Goal: Task Accomplishment & Management: Manage account settings

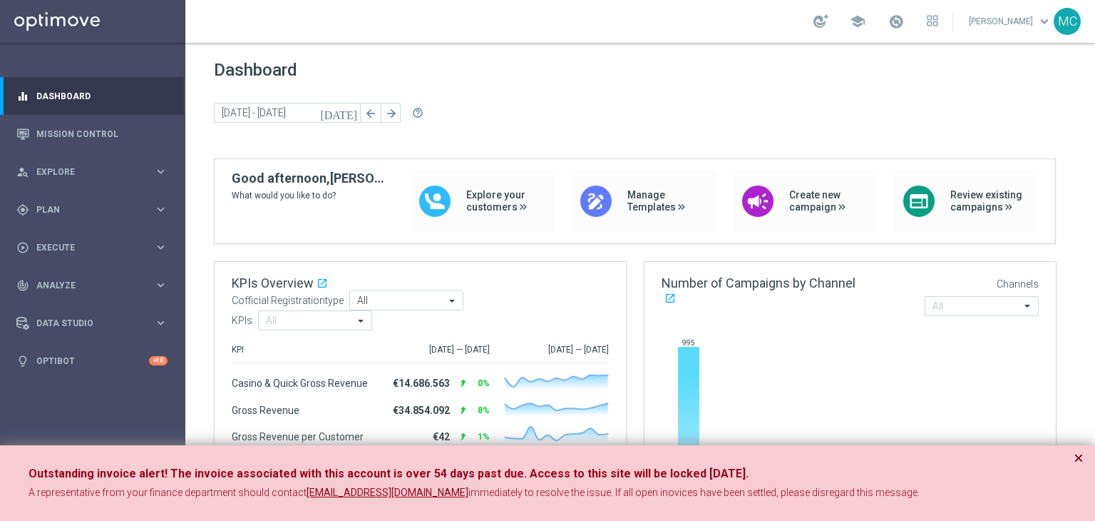
click at [1075, 460] on button "×" at bounding box center [1079, 457] width 10 height 17
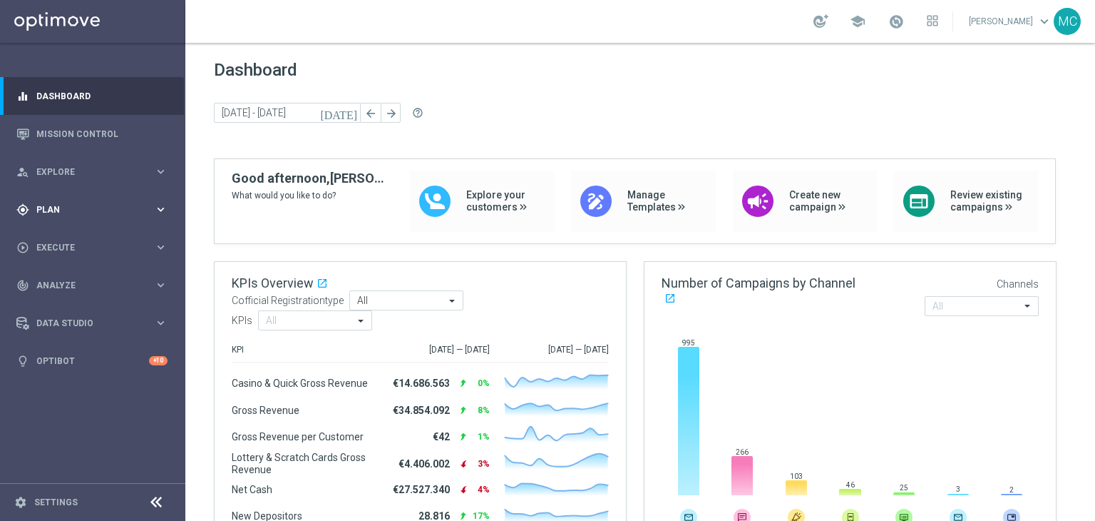
click at [163, 211] on icon "keyboard_arrow_right" at bounding box center [161, 210] width 14 height 14
click at [93, 237] on link "Target Groups" at bounding box center [92, 238] width 111 height 11
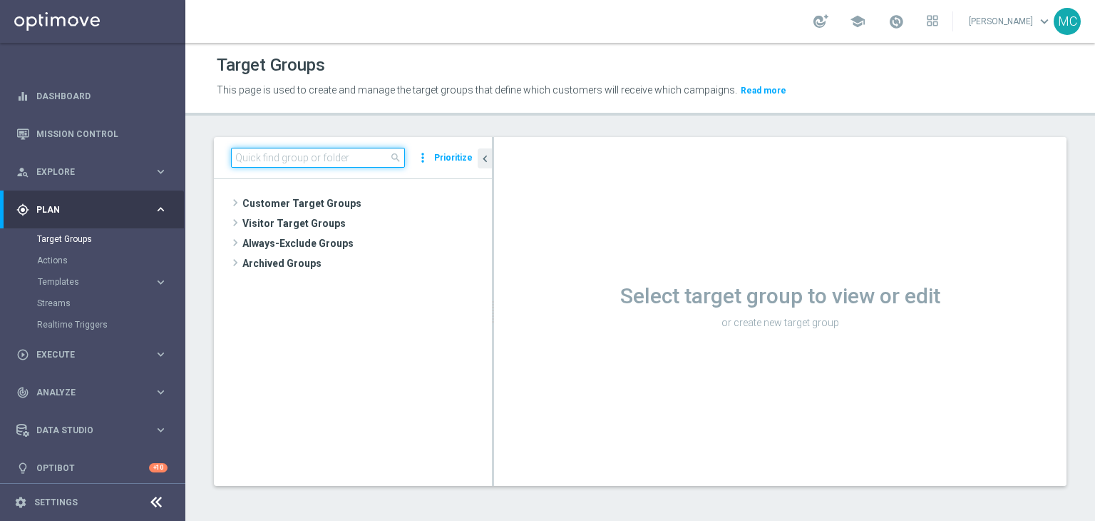
click at [303, 158] on input at bounding box center [318, 158] width 174 height 20
paste input "All cb teaser special games 2025"
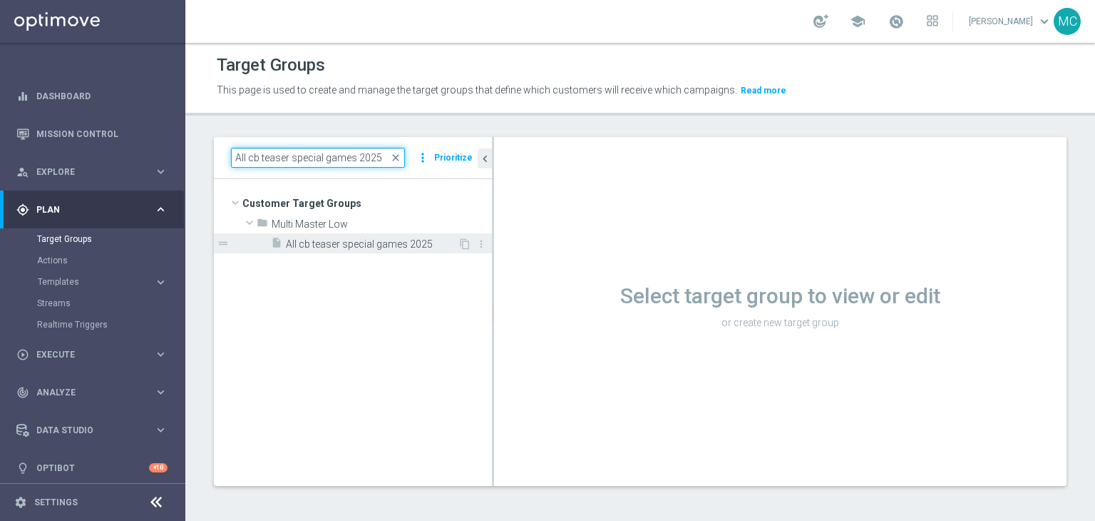
type input "All cb teaser special games 2025"
click at [359, 239] on span "All cb teaser special games 2025" at bounding box center [372, 244] width 172 height 12
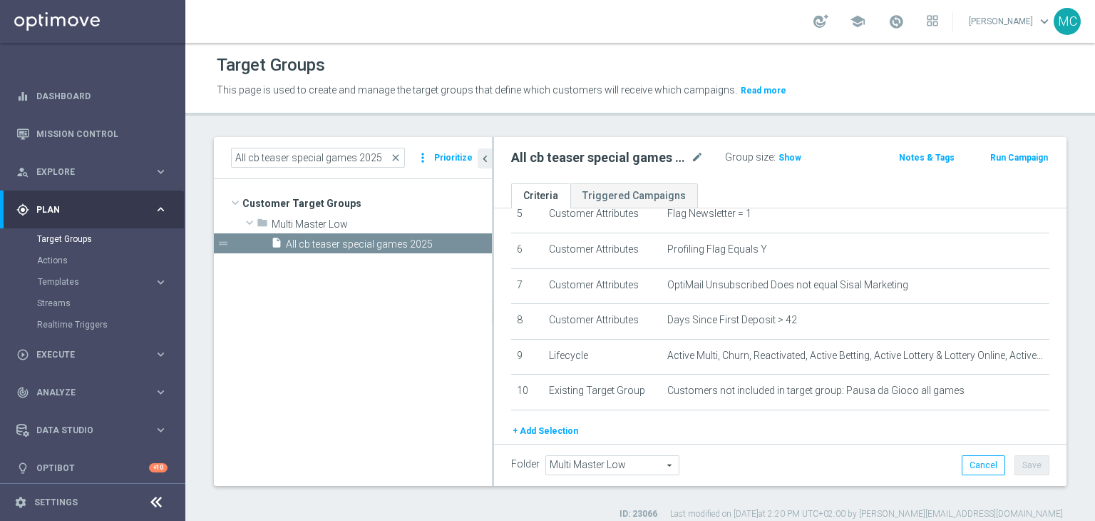
scroll to position [190, 0]
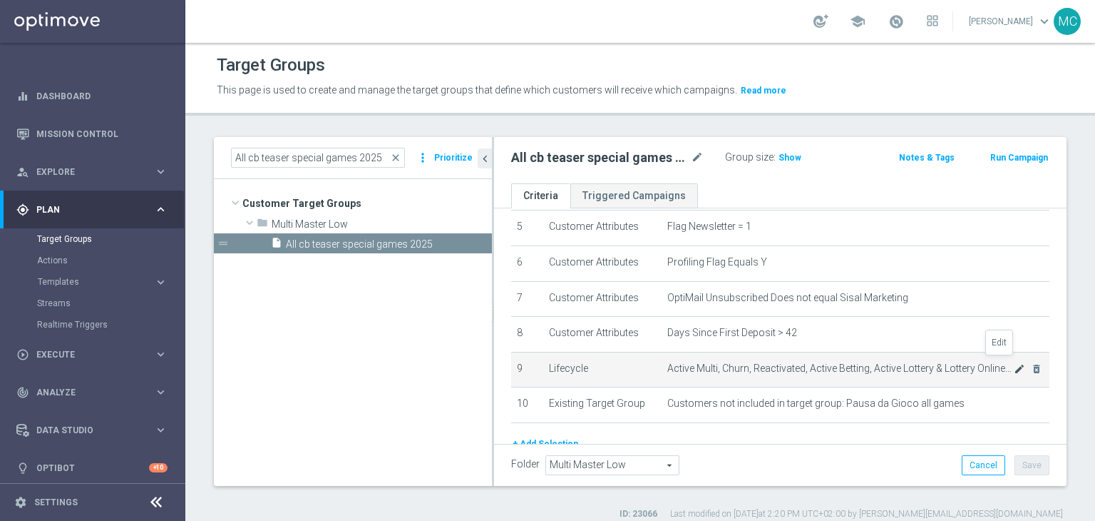
click at [1014, 366] on icon "mode_edit" at bounding box center [1019, 368] width 11 height 11
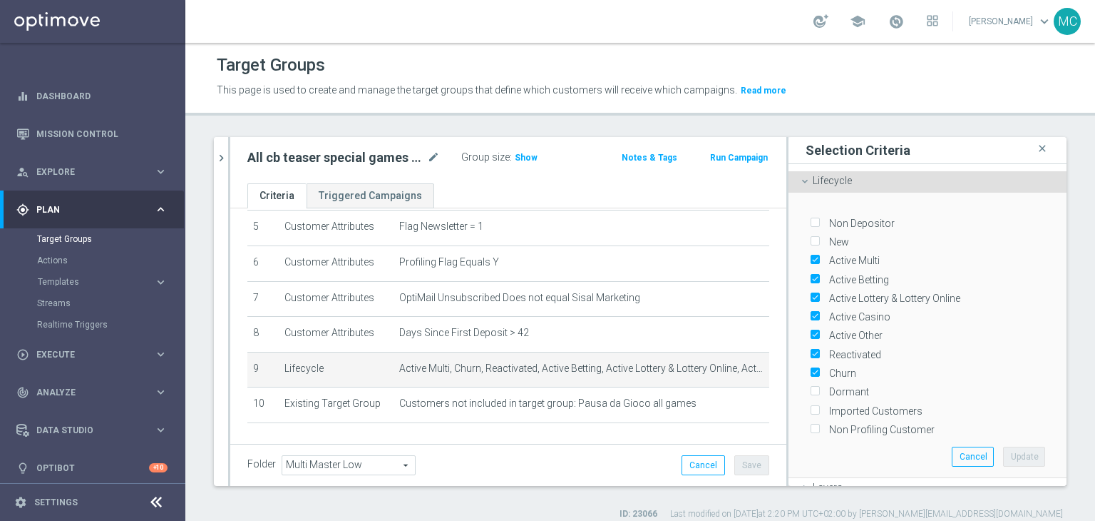
click at [824, 292] on label "Active Lottery & Lottery Online" at bounding box center [892, 298] width 136 height 13
click at [810, 294] on input "Active Lottery & Lottery Online" at bounding box center [814, 298] width 9 height 9
checkbox input "false"
click at [824, 310] on label "Active Casino" at bounding box center [857, 316] width 66 height 13
click at [810, 312] on input "Active Casino" at bounding box center [814, 316] width 9 height 9
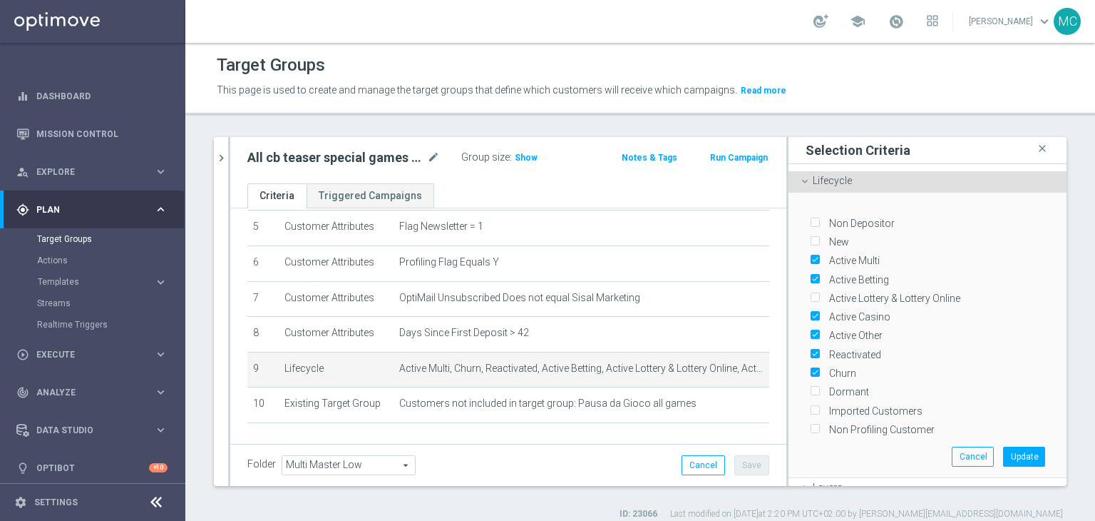
checkbox input "false"
click at [810, 332] on input "Active Other" at bounding box center [814, 335] width 9 height 9
checkbox input "false"
click at [952, 446] on button "Cancel" at bounding box center [973, 456] width 42 height 20
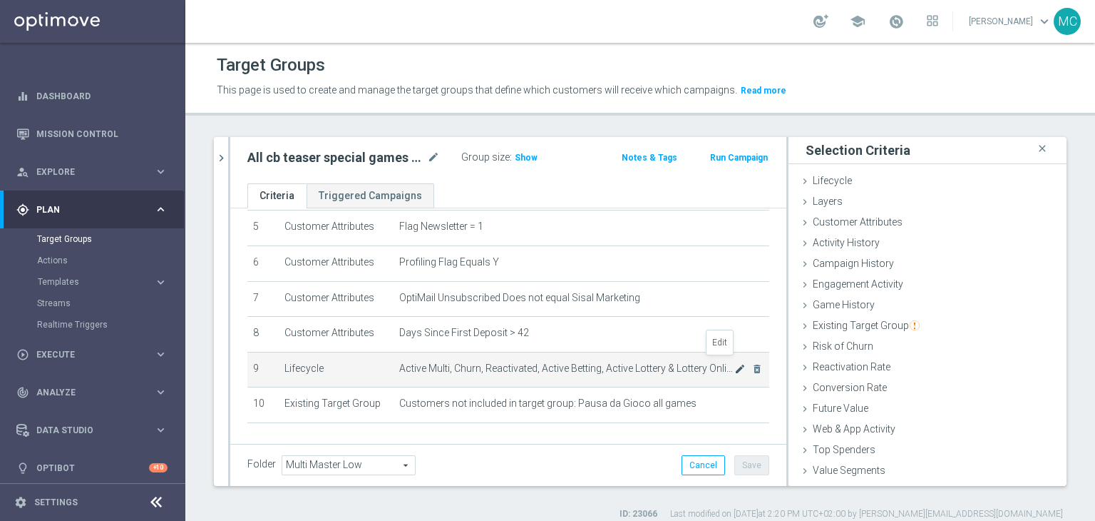
click at [735, 366] on icon "mode_edit" at bounding box center [740, 368] width 11 height 11
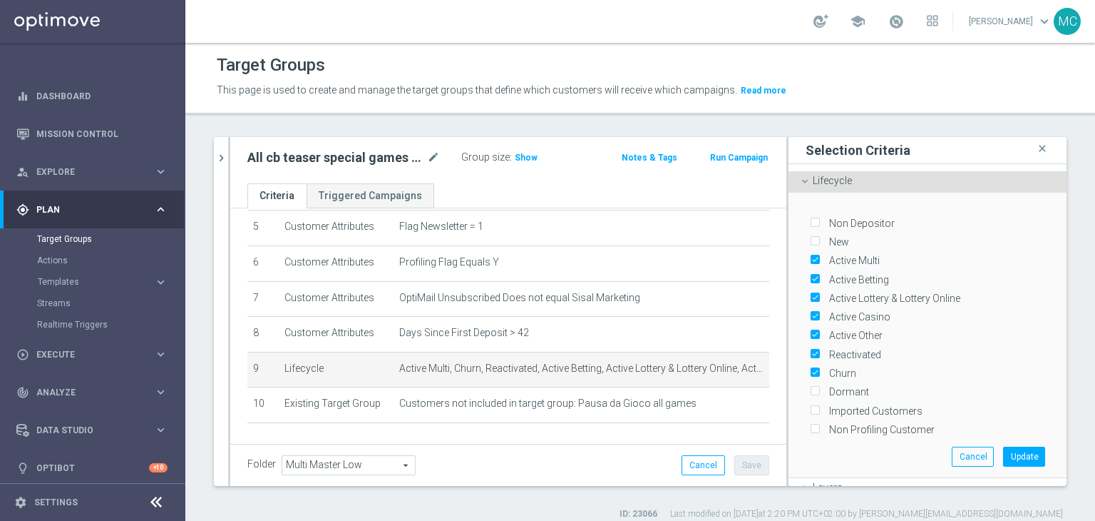
click at [839, 292] on label "Active Lottery & Lottery Online" at bounding box center [892, 298] width 136 height 13
click at [819, 294] on input "Active Lottery & Lottery Online" at bounding box center [814, 298] width 9 height 9
checkbox input "false"
click at [836, 310] on label "Active Casino" at bounding box center [857, 316] width 66 height 13
click at [819, 312] on input "Active Casino" at bounding box center [814, 316] width 9 height 9
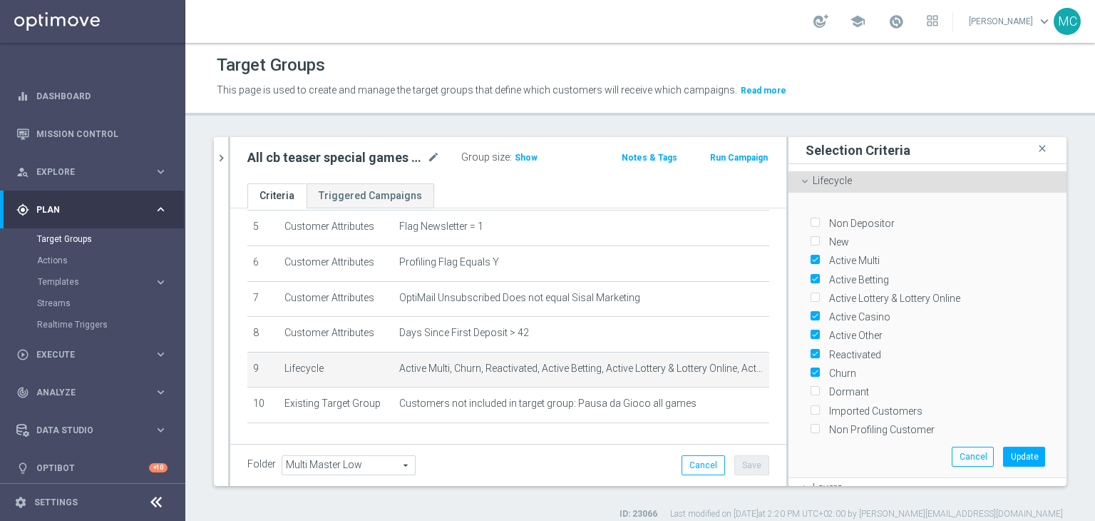
checkbox input "false"
click at [1003, 447] on button "Update" at bounding box center [1024, 456] width 42 height 20
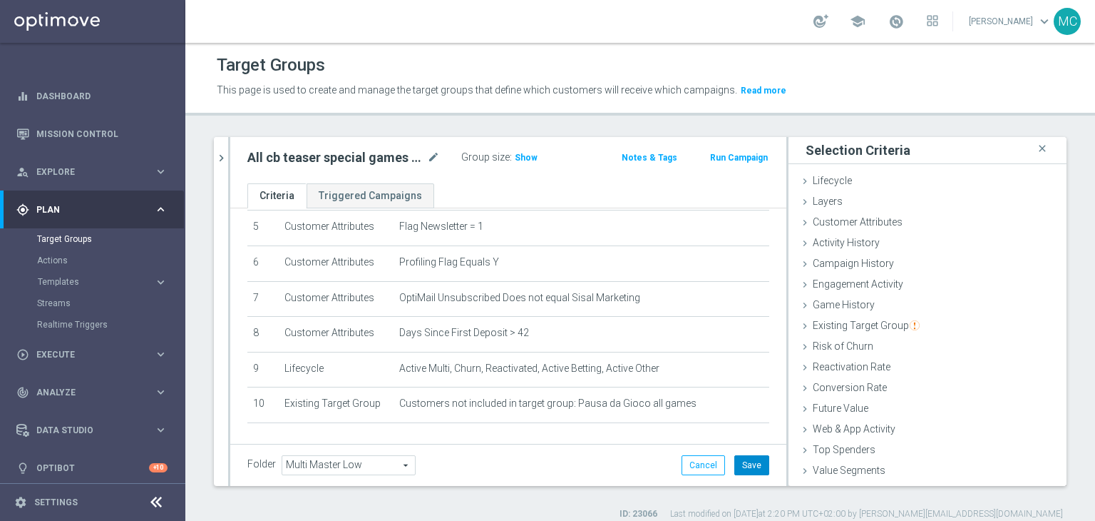
click at [753, 462] on button "Save" at bounding box center [752, 465] width 35 height 20
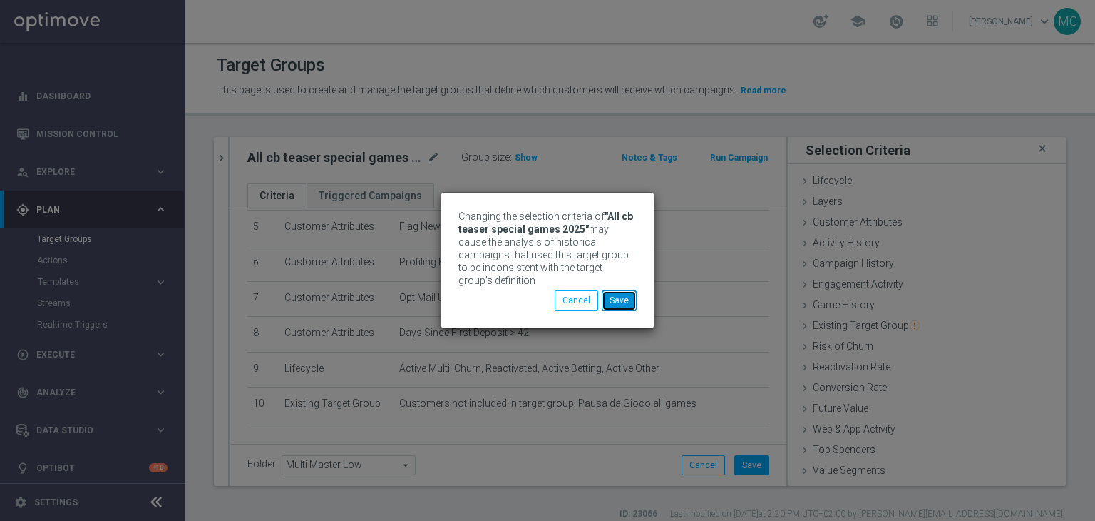
click at [613, 290] on button "Save" at bounding box center [619, 300] width 35 height 20
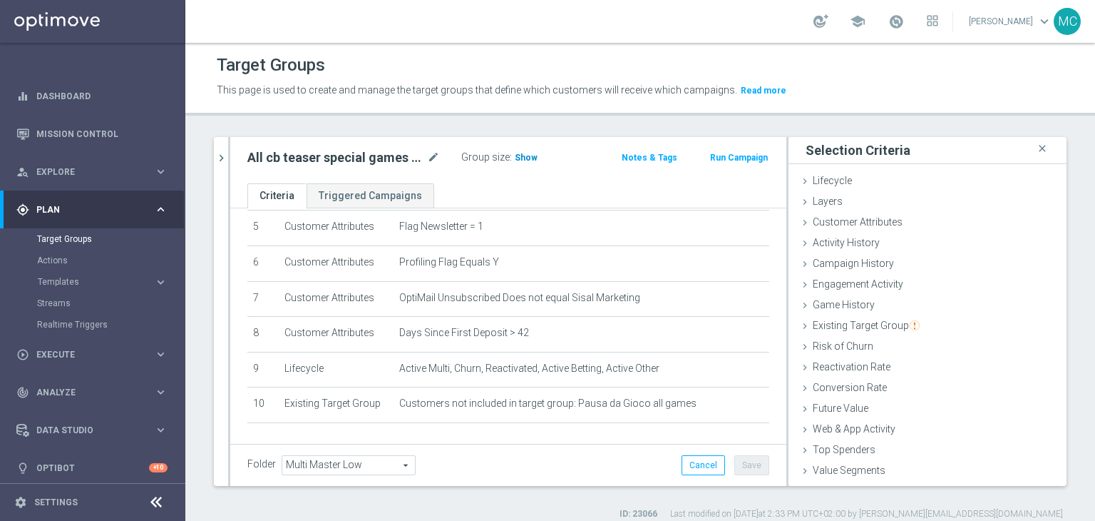
click at [525, 158] on span "Show" at bounding box center [526, 158] width 23 height 10
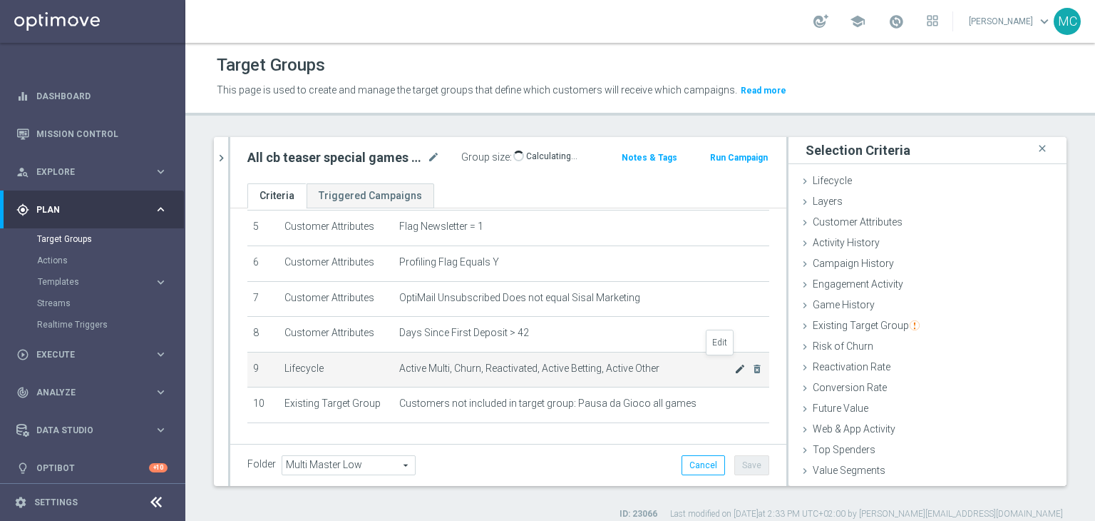
click at [735, 366] on icon "mode_edit" at bounding box center [740, 368] width 11 height 11
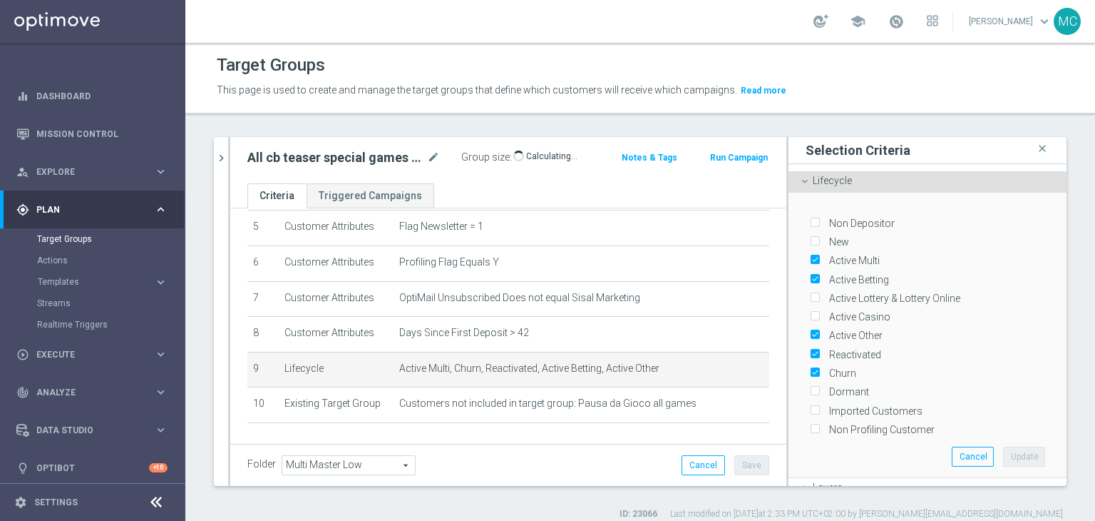
click at [833, 367] on label "Churn" at bounding box center [840, 373] width 32 height 13
click at [819, 369] on input "Churn" at bounding box center [814, 373] width 9 height 9
checkbox input "false"
click at [1003, 449] on button "Update" at bounding box center [1024, 456] width 42 height 20
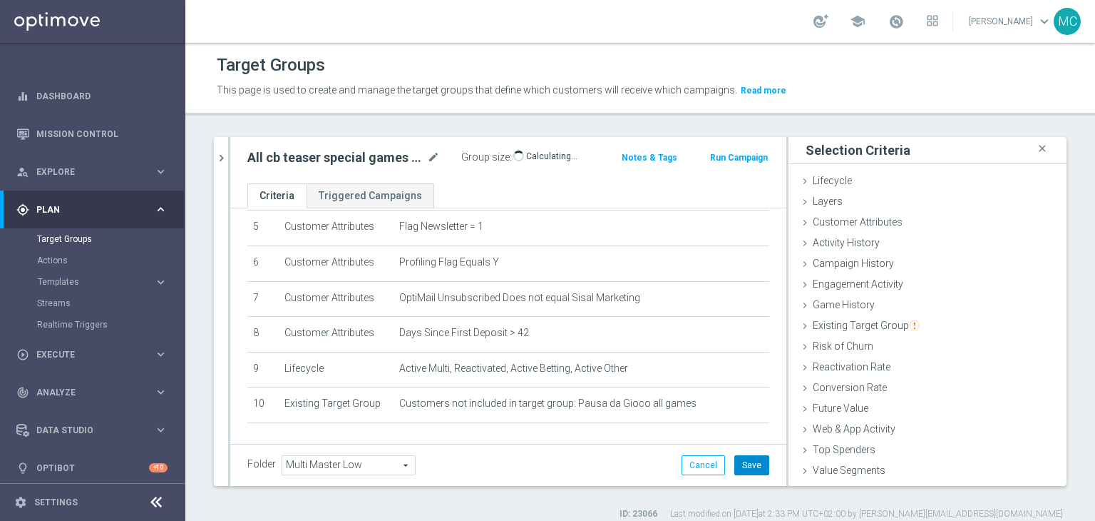
click at [747, 457] on button "Save" at bounding box center [752, 465] width 35 height 20
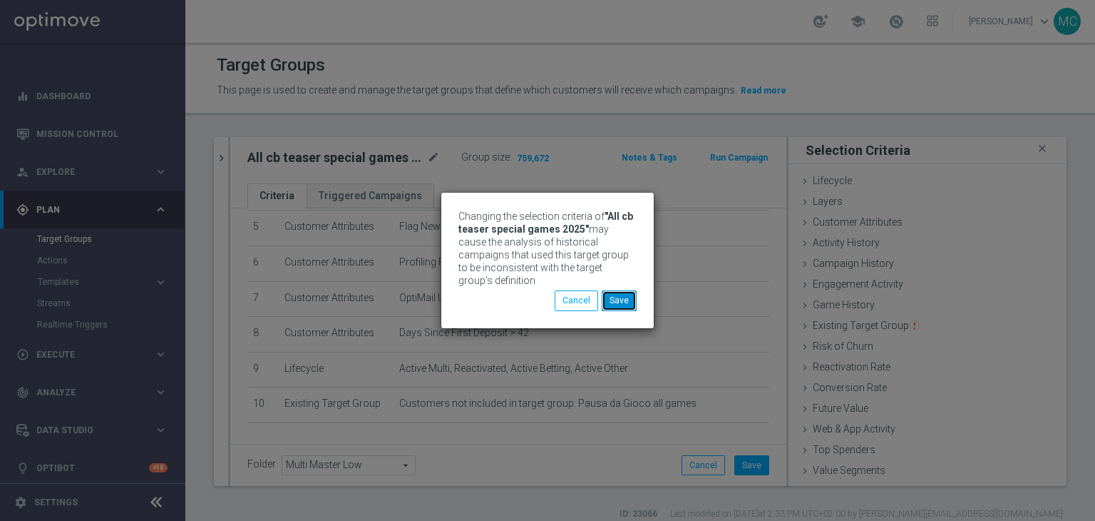
click at [618, 292] on button "Save" at bounding box center [619, 300] width 35 height 20
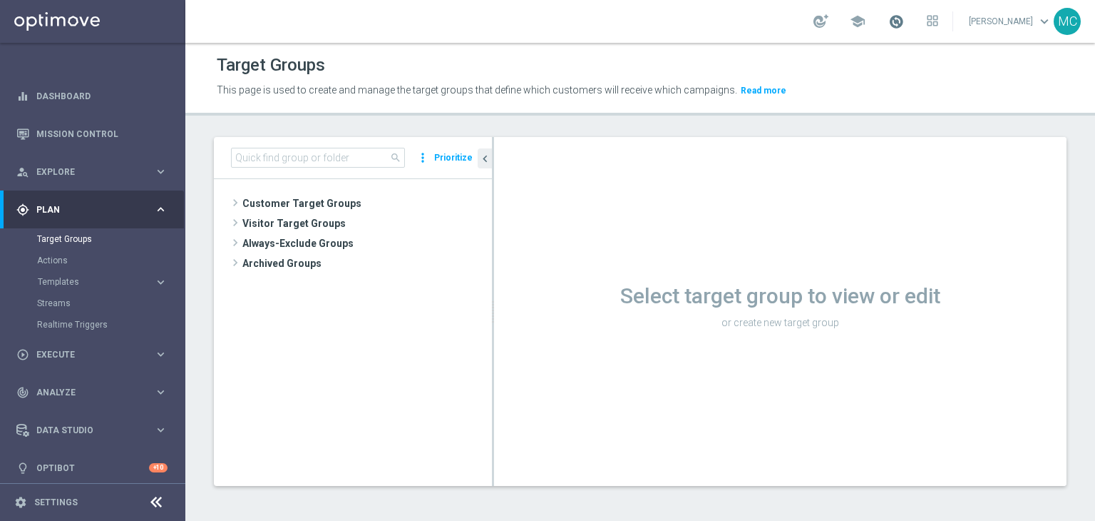
click at [904, 24] on span at bounding box center [897, 22] width 16 height 16
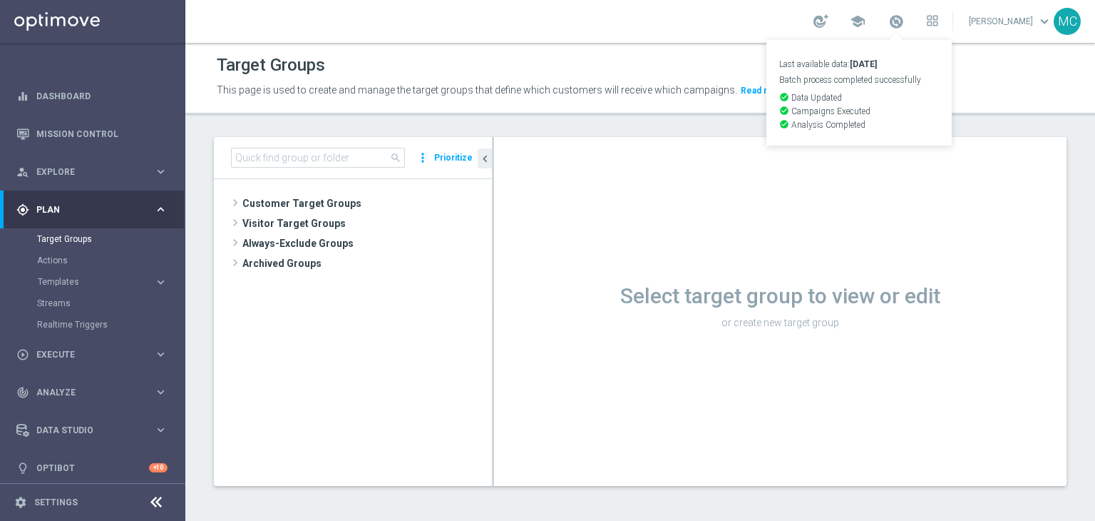
click at [904, 24] on span at bounding box center [897, 22] width 16 height 16
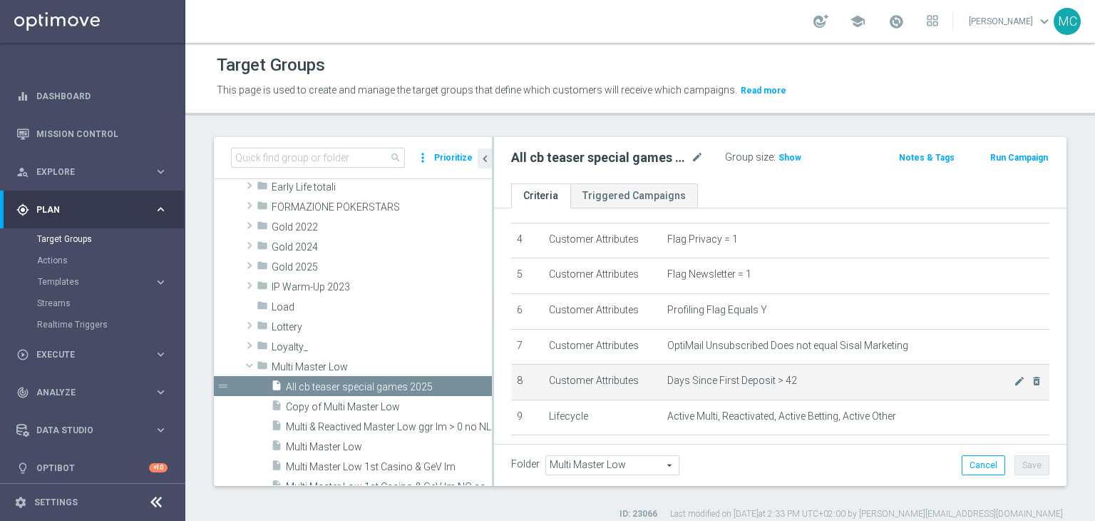
scroll to position [185, 0]
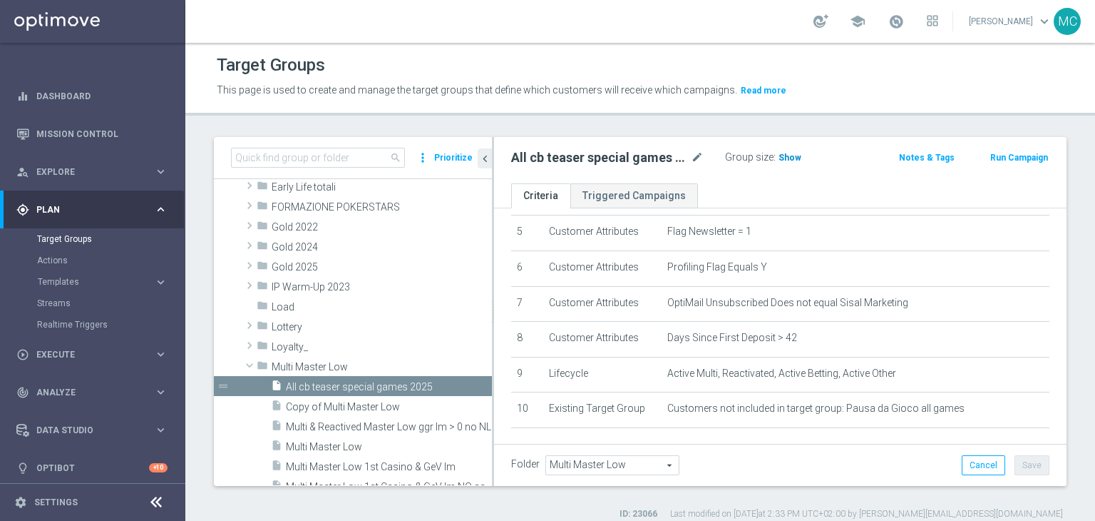
click at [798, 163] on h3 "Show" at bounding box center [790, 158] width 26 height 16
click at [629, 153] on h2 "All cb teaser special games 2025" at bounding box center [599, 157] width 177 height 17
click at [593, 153] on h2 "All cb teaser special games 2025" at bounding box center [599, 157] width 177 height 17
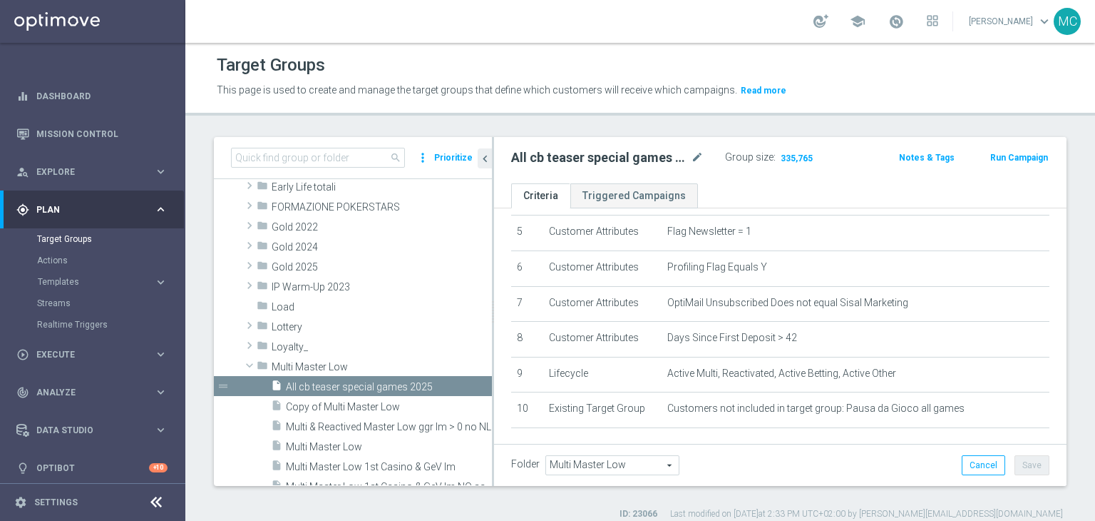
click at [593, 154] on h2 "All cb teaser special games 2025" at bounding box center [599, 157] width 177 height 17
click at [599, 156] on h2 "All cb teaser special games 2025" at bounding box center [599, 157] width 177 height 17
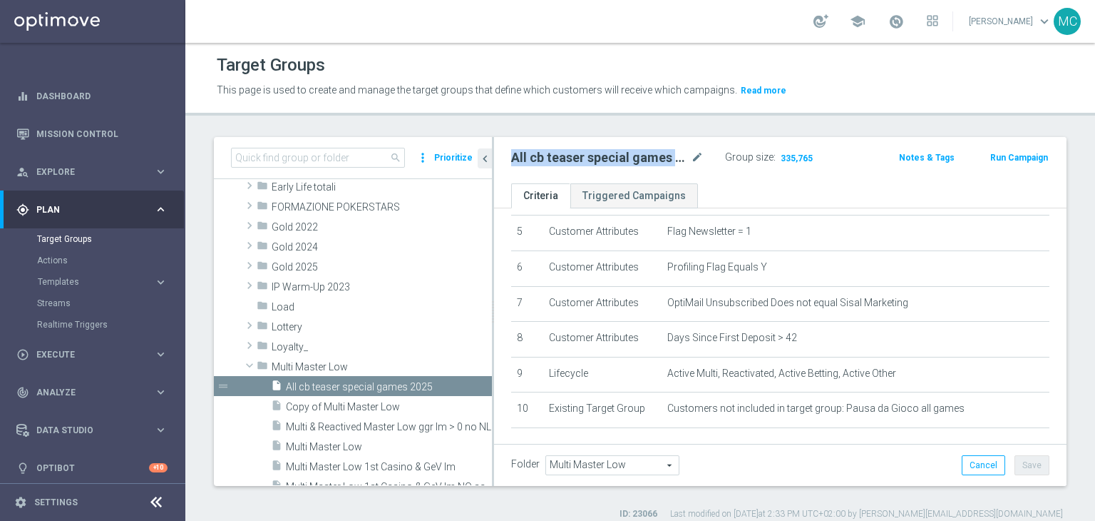
click at [598, 158] on h2 "All cb teaser special games 2025" at bounding box center [599, 157] width 177 height 17
click at [598, 155] on h2 "All cb teaser special games 2025" at bounding box center [599, 157] width 177 height 17
click at [595, 154] on h2 "All cb teaser special games 2025" at bounding box center [599, 157] width 177 height 17
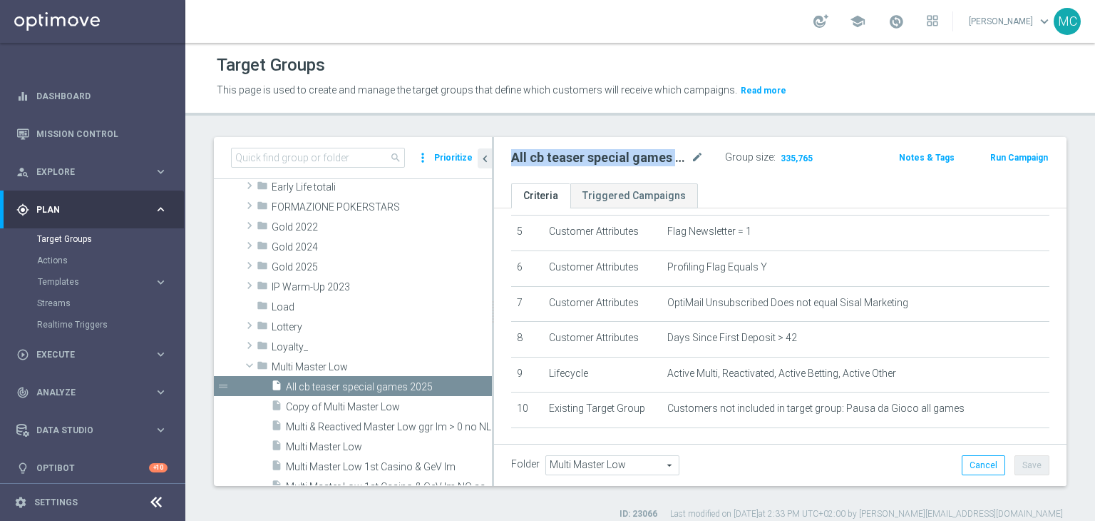
click at [595, 154] on h2 "All cb teaser special games 2025" at bounding box center [599, 157] width 177 height 17
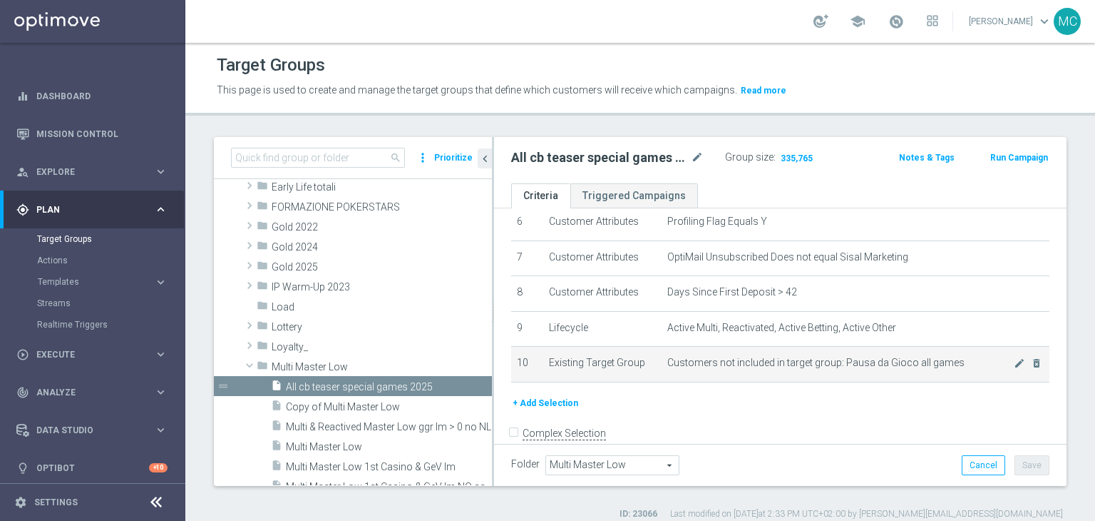
scroll to position [242, 0]
